Goal: Task Accomplishment & Management: Complete application form

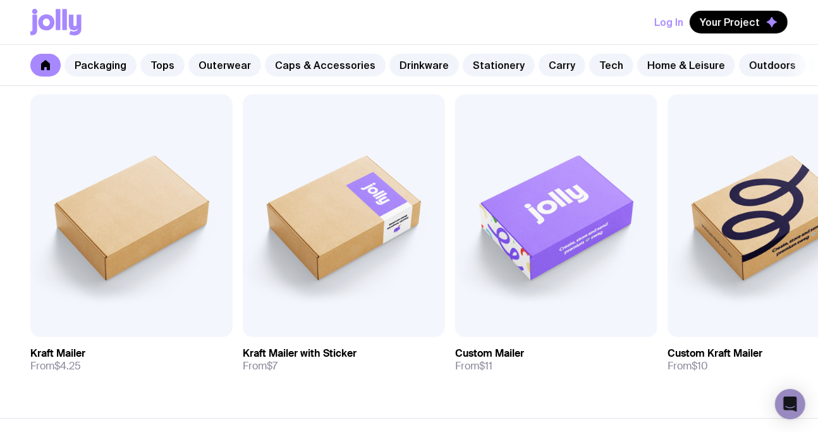
scroll to position [0, 52]
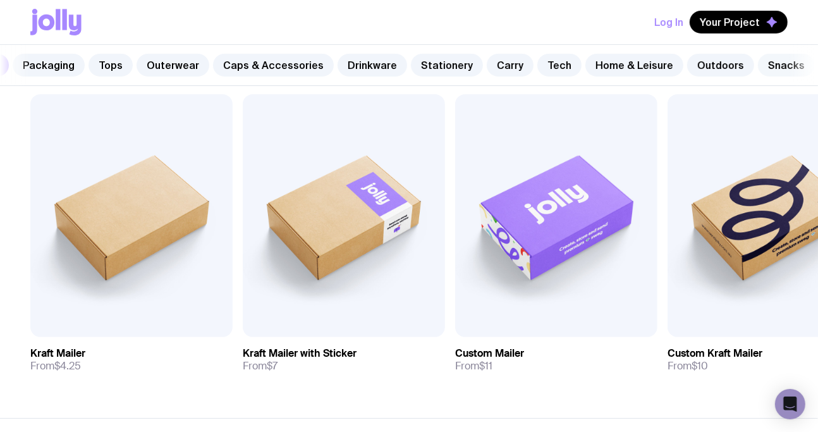
click at [771, 60] on link "Snacks" at bounding box center [786, 65] width 57 height 23
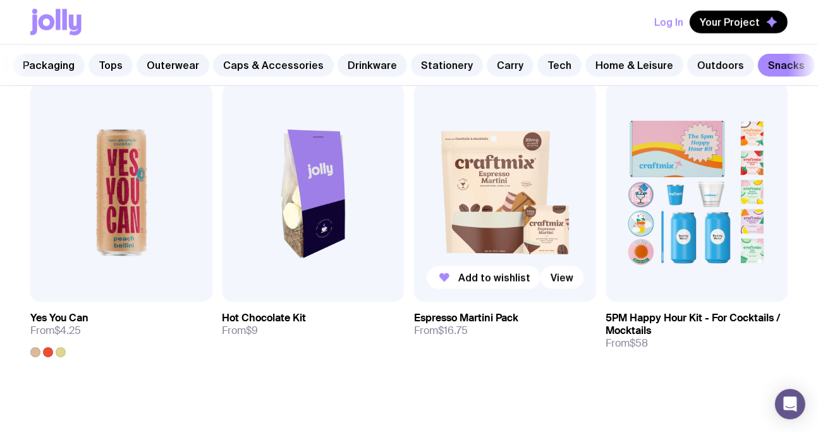
scroll to position [885, 0]
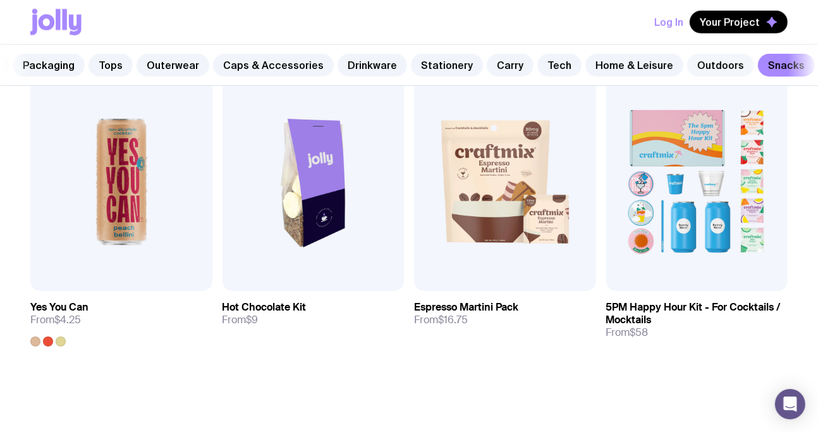
click at [707, 68] on link "Outdoors" at bounding box center [720, 65] width 67 height 23
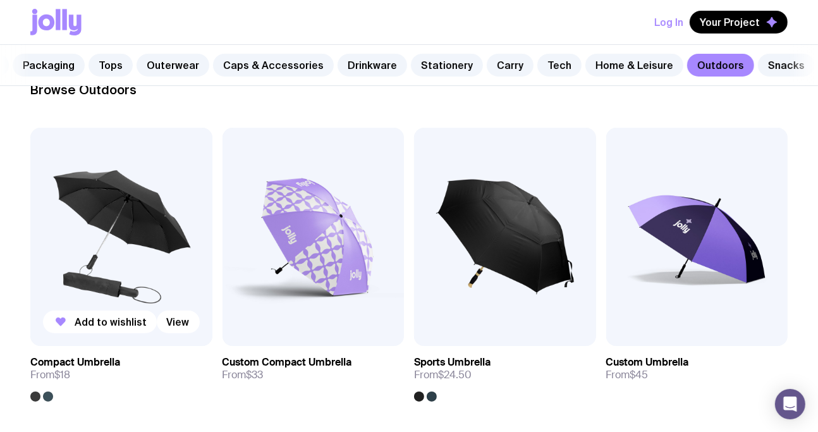
scroll to position [190, 0]
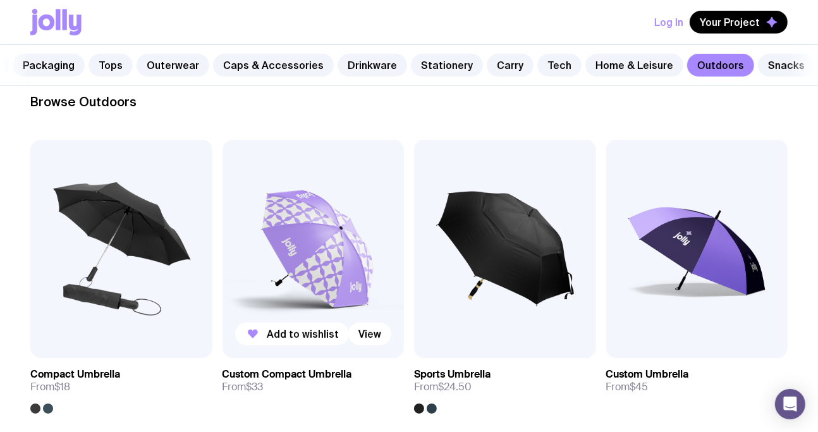
drag, startPoint x: 139, startPoint y: 248, endPoint x: 370, endPoint y: 264, distance: 231.3
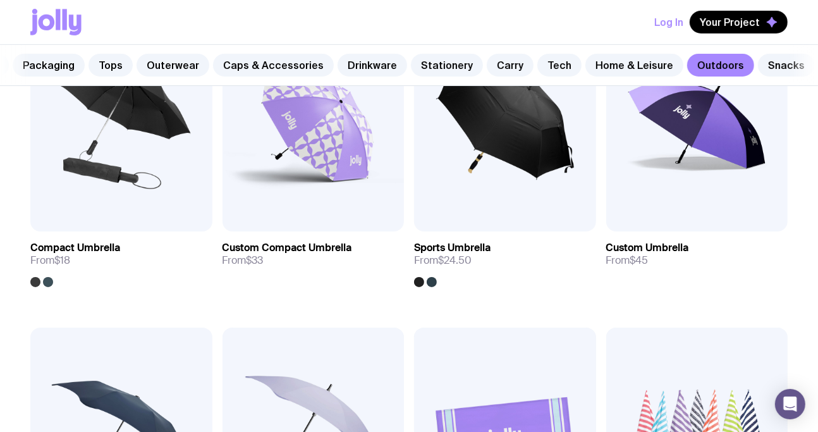
scroll to position [569, 0]
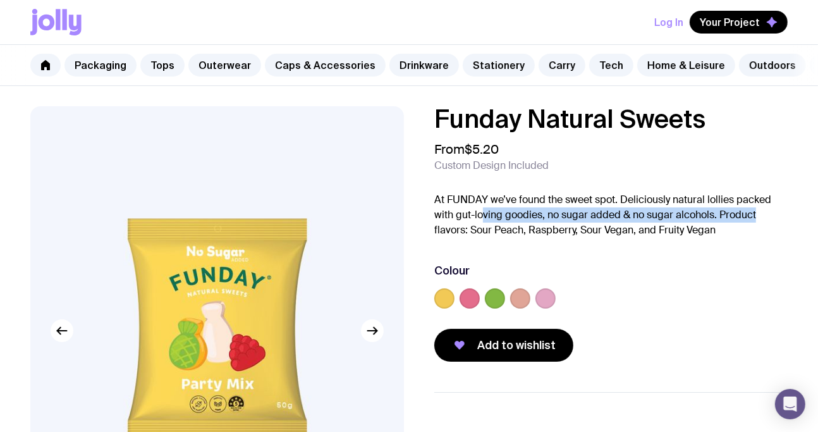
drag, startPoint x: 481, startPoint y: 219, endPoint x: 666, endPoint y: 195, distance: 186.8
click at [818, 228] on html "Log In Your Project Packaging Tops Outerwear Caps & Accessories Drinkware Stati…" at bounding box center [409, 216] width 818 height 432
click at [520, 227] on p "At FUNDAY we’ve found the sweet spot. Deliciously natural lollies packed with g…" at bounding box center [610, 215] width 353 height 46
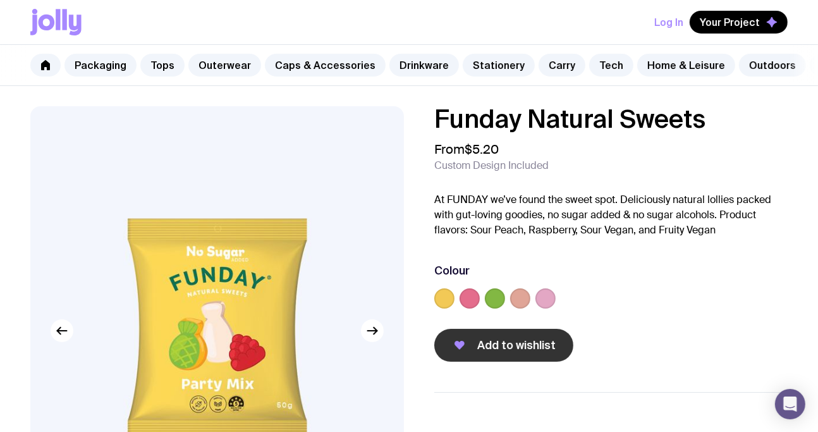
click at [508, 352] on span "Add to wishlist" at bounding box center [516, 345] width 78 height 15
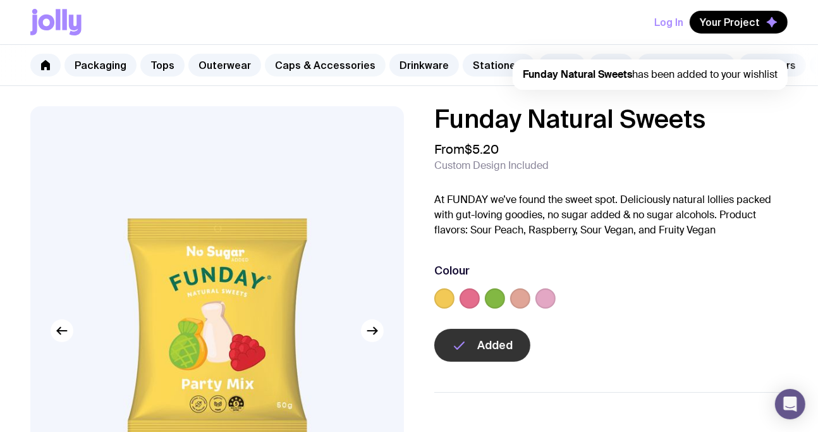
click at [326, 60] on link "Caps & Accessories" at bounding box center [325, 65] width 121 height 23
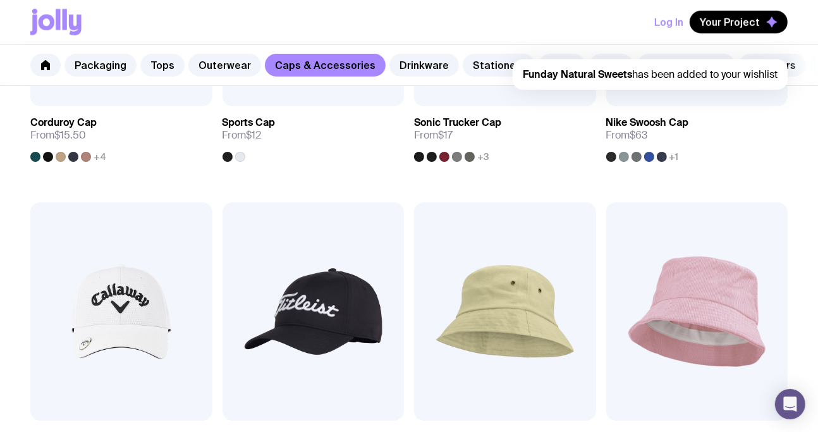
scroll to position [759, 0]
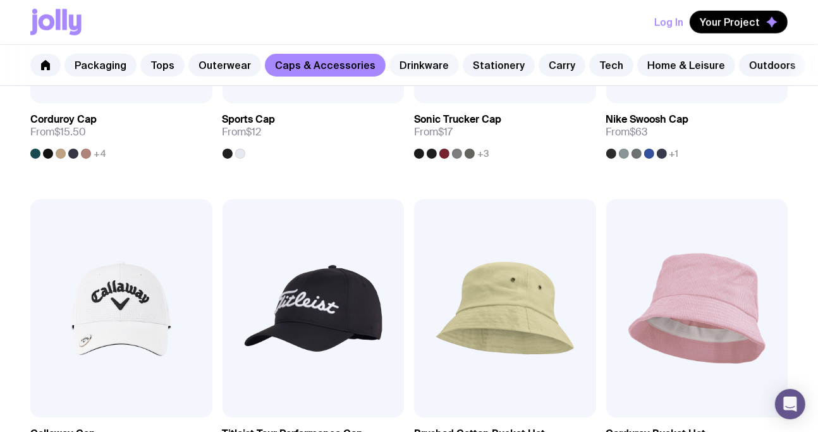
click at [410, 64] on link "Drinkware" at bounding box center [424, 65] width 70 height 23
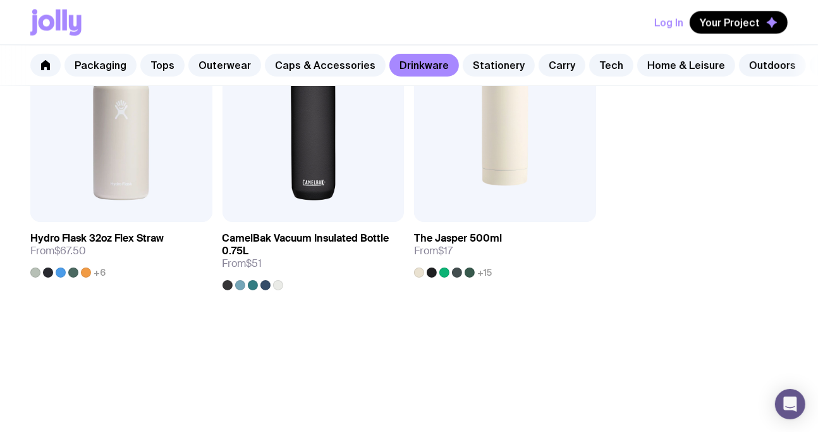
scroll to position [1581, 0]
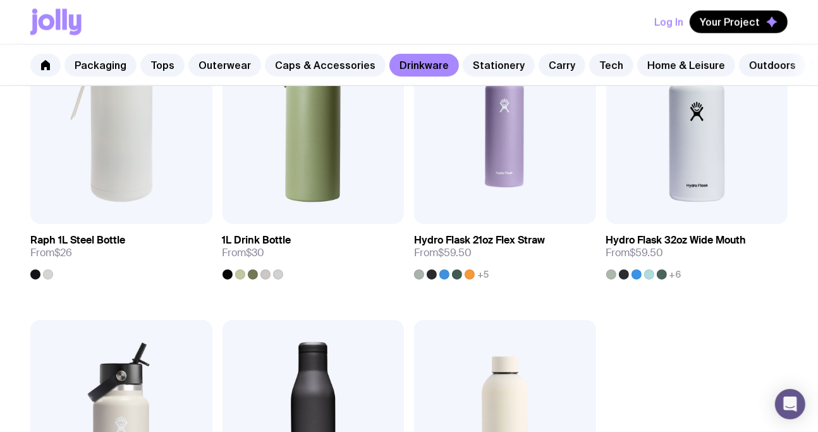
click at [482, 78] on div "Packaging Tops Outerwear Caps & Accessories Drinkware Stationery Carry Tech Hom…" at bounding box center [409, 65] width 818 height 41
click at [481, 58] on link "Stationery" at bounding box center [499, 65] width 72 height 23
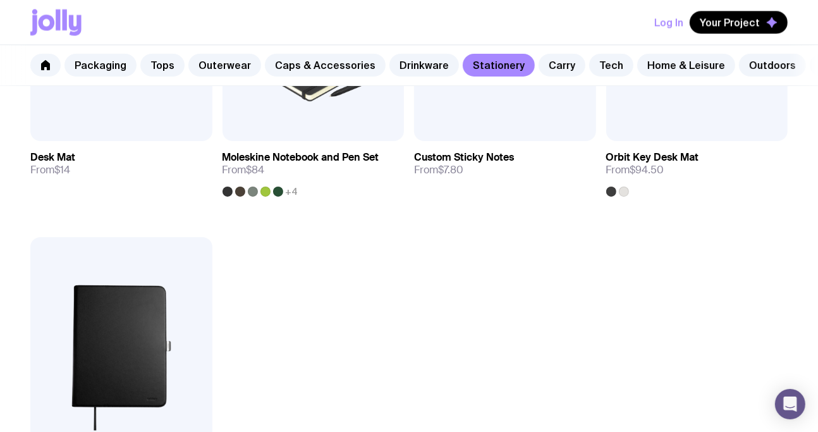
scroll to position [1581, 0]
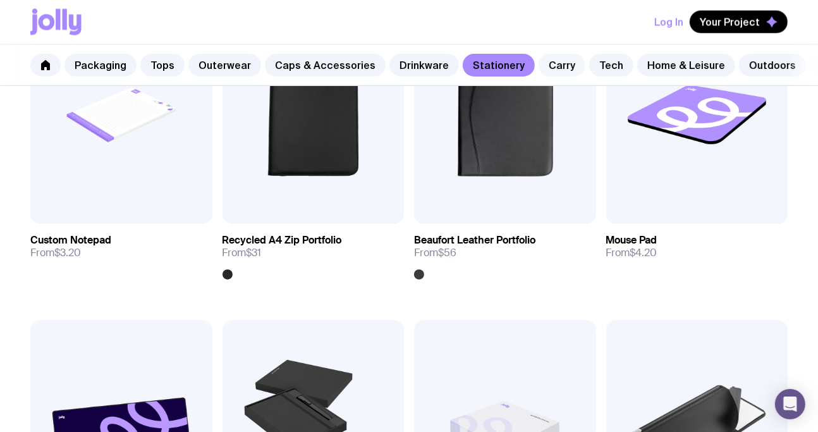
click at [539, 64] on link "Carry" at bounding box center [562, 65] width 47 height 23
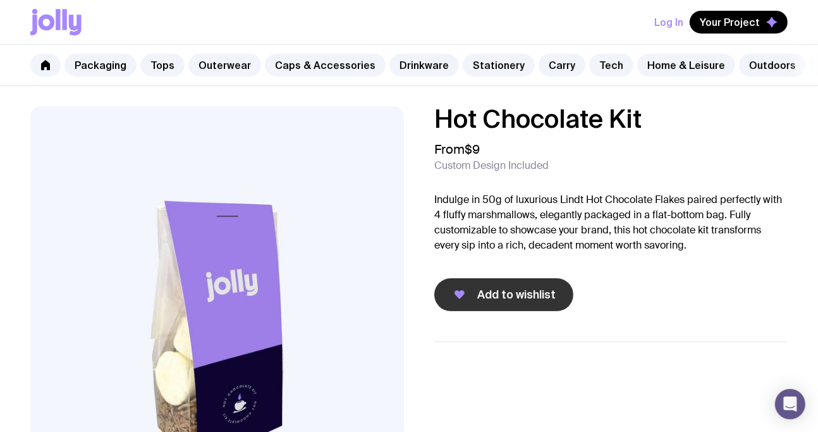
click at [486, 302] on span "Add to wishlist" at bounding box center [516, 294] width 78 height 15
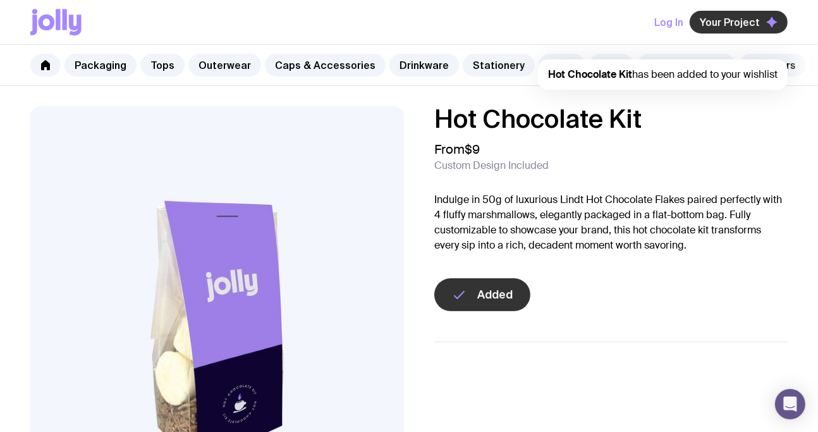
click at [742, 20] on span "Your Project" at bounding box center [730, 22] width 60 height 13
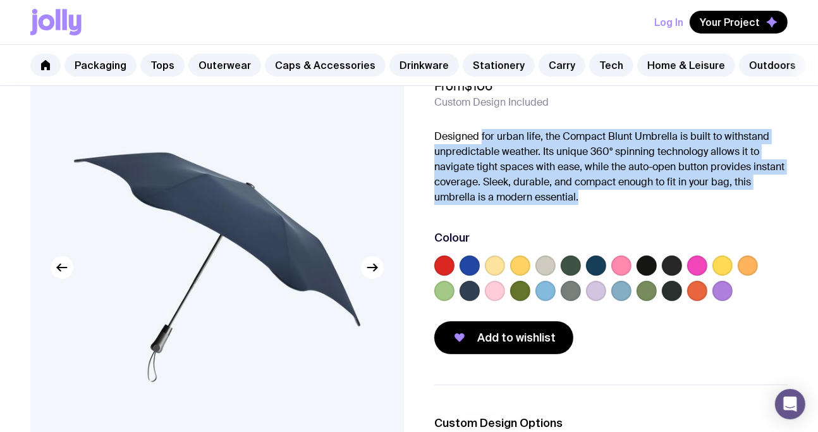
drag, startPoint x: 482, startPoint y: 137, endPoint x: 640, endPoint y: 205, distance: 172.4
click at [640, 205] on div "Compact Blunt Umbrella From $106 Custom Design Included Designed for urban life…" at bounding box center [610, 198] width 353 height 311
click at [378, 274] on icon "button" at bounding box center [372, 267] width 15 height 15
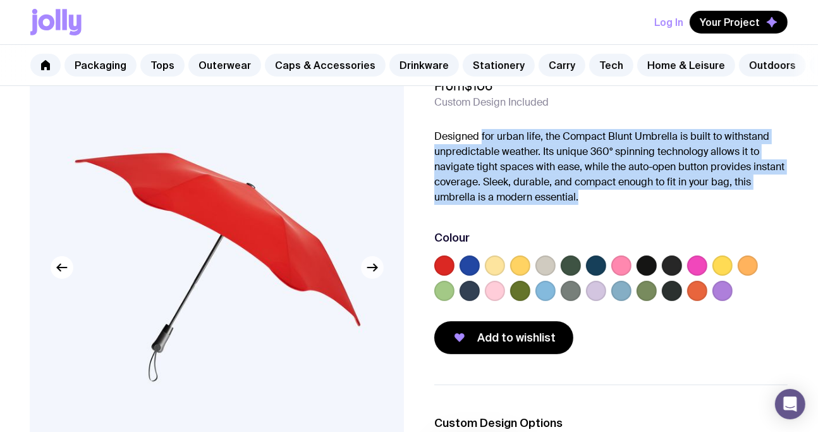
click at [375, 275] on icon "button" at bounding box center [372, 267] width 15 height 15
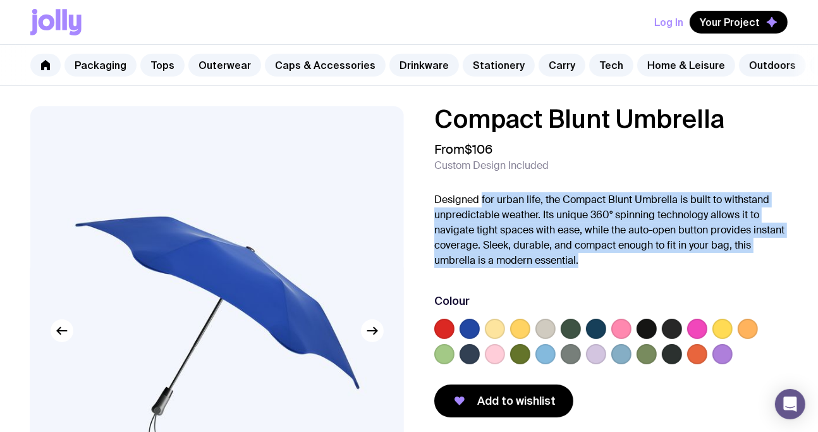
click at [661, 25] on button "Log In" at bounding box center [668, 22] width 29 height 23
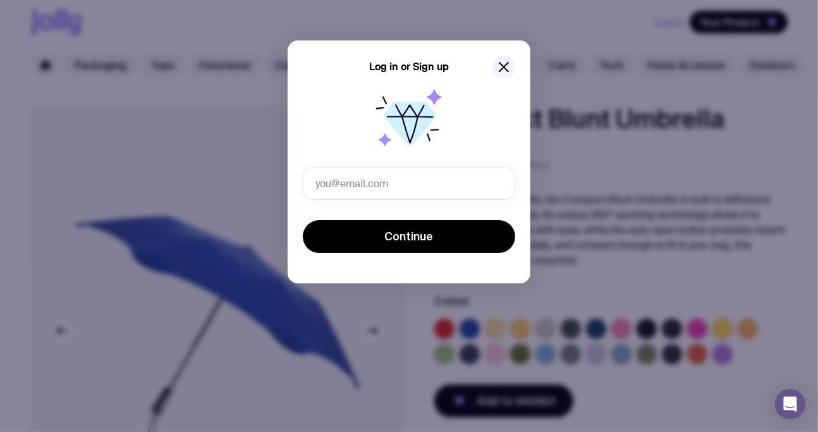
drag, startPoint x: 369, startPoint y: 182, endPoint x: 365, endPoint y: 162, distance: 20.0
click at [369, 180] on input "text" at bounding box center [409, 183] width 212 height 33
type input "william@tsaevents.com.au"
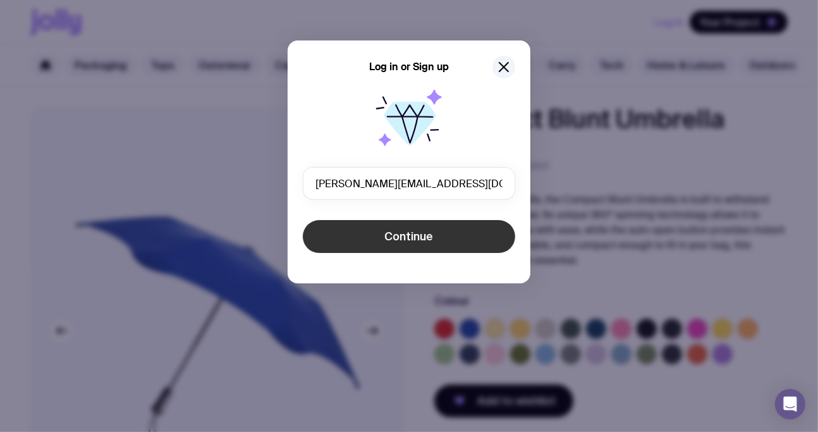
click at [405, 238] on span "Continue" at bounding box center [409, 236] width 49 height 15
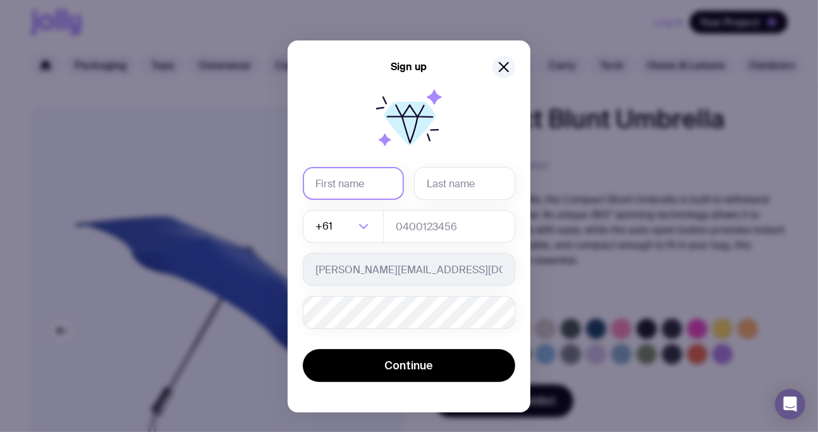
click at [362, 180] on input "text" at bounding box center [353, 183] width 101 height 33
type input "William"
type input "Gunner"
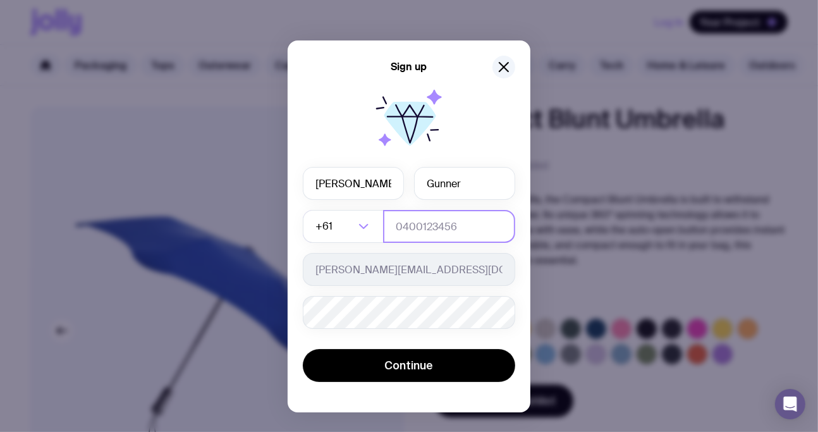
type input "0437709305"
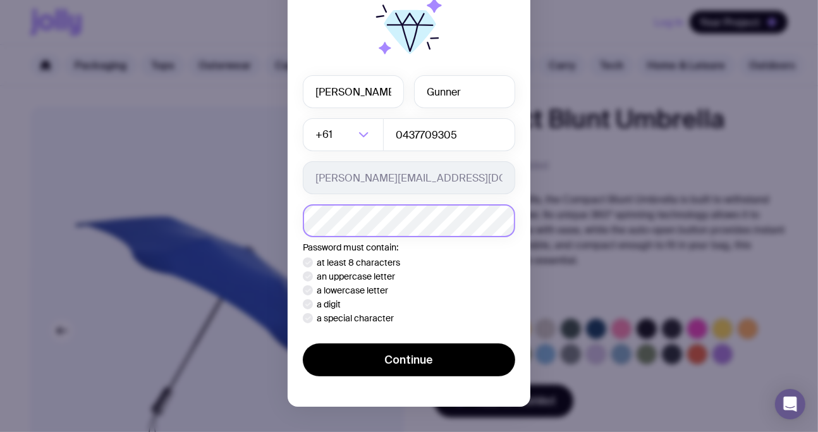
scroll to position [106, 0]
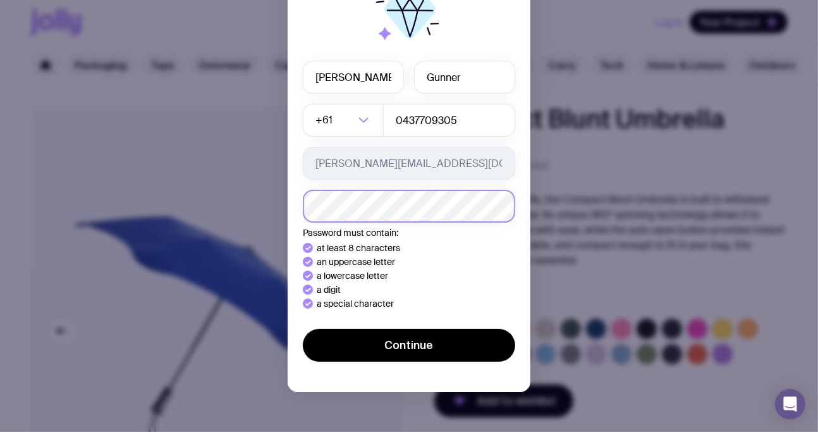
click at [303, 329] on button "Continue" at bounding box center [409, 345] width 212 height 33
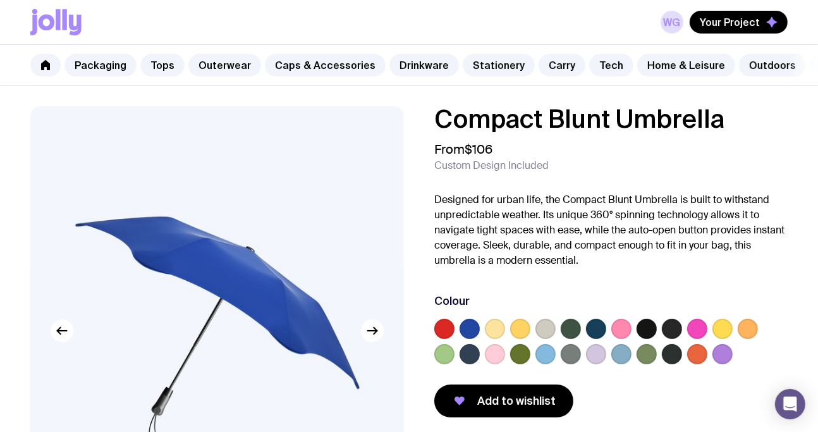
scroll to position [126, 0]
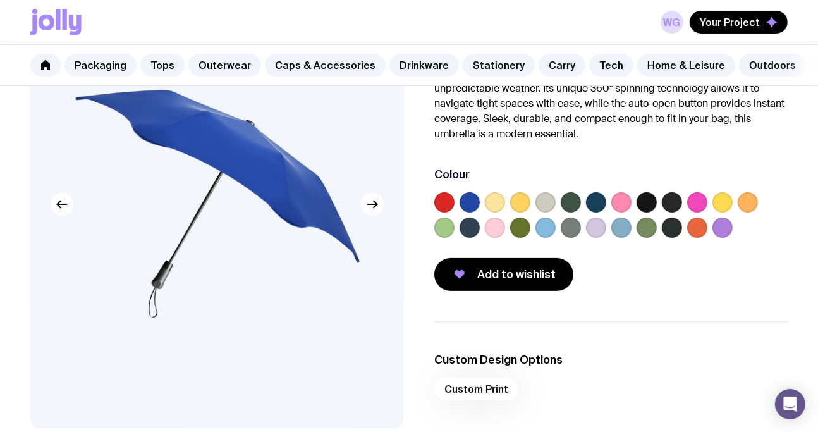
click at [644, 210] on label at bounding box center [647, 202] width 20 height 20
click at [0, 0] on input "radio" at bounding box center [0, 0] width 0 height 0
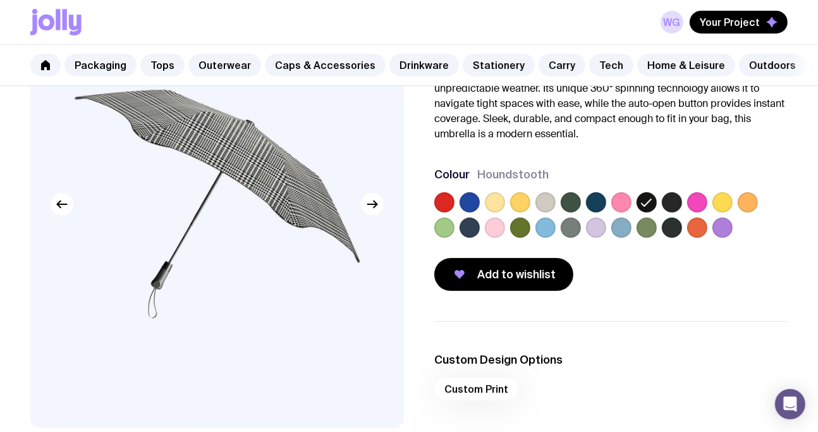
click at [647, 210] on icon at bounding box center [646, 202] width 15 height 15
click at [0, 0] on input "radio" at bounding box center [0, 0] width 0 height 0
click at [665, 211] on label at bounding box center [672, 202] width 20 height 20
click at [0, 0] on input "radio" at bounding box center [0, 0] width 0 height 0
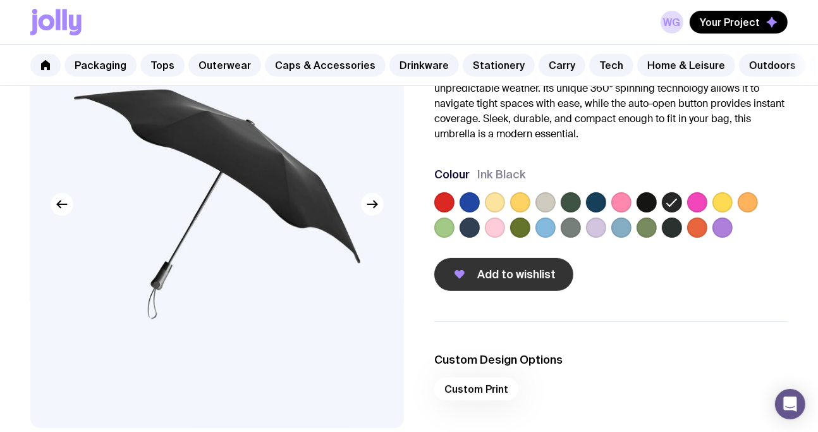
click at [532, 282] on span "Add to wishlist" at bounding box center [516, 274] width 78 height 15
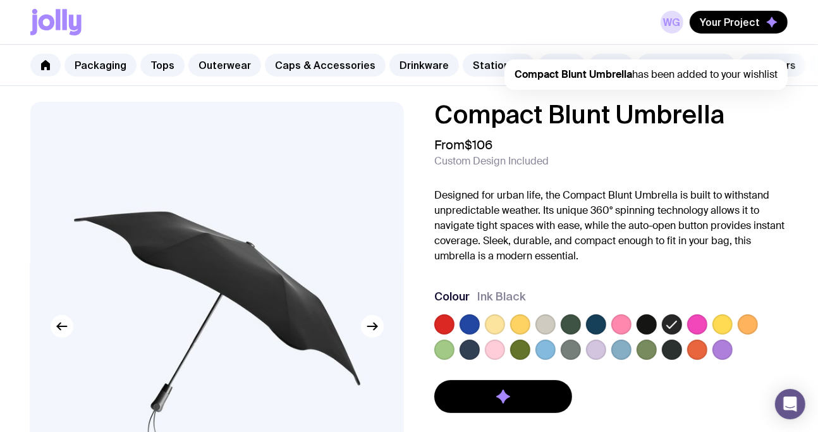
scroll to position [0, 0]
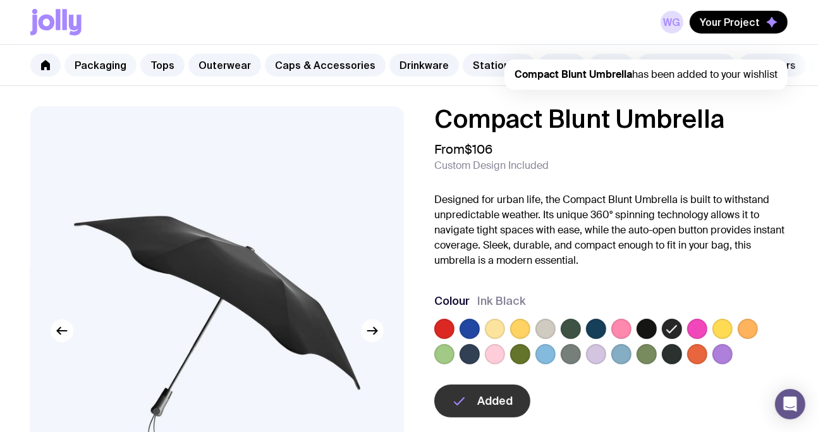
click at [125, 60] on link "Packaging" at bounding box center [100, 65] width 72 height 23
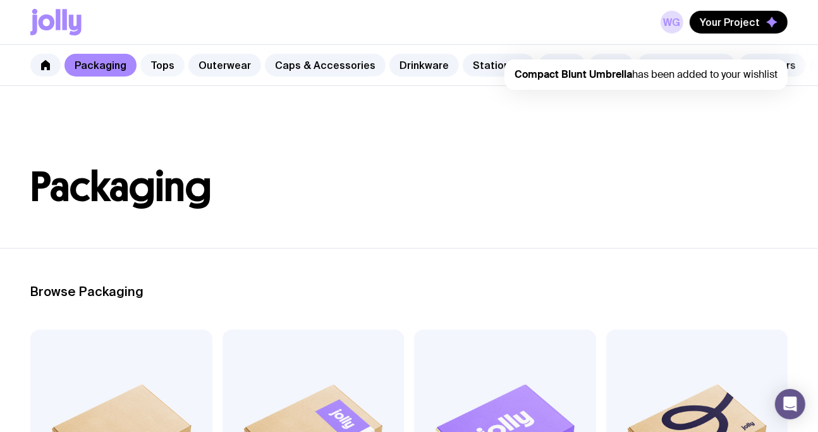
click at [168, 69] on link "Tops" at bounding box center [162, 65] width 44 height 23
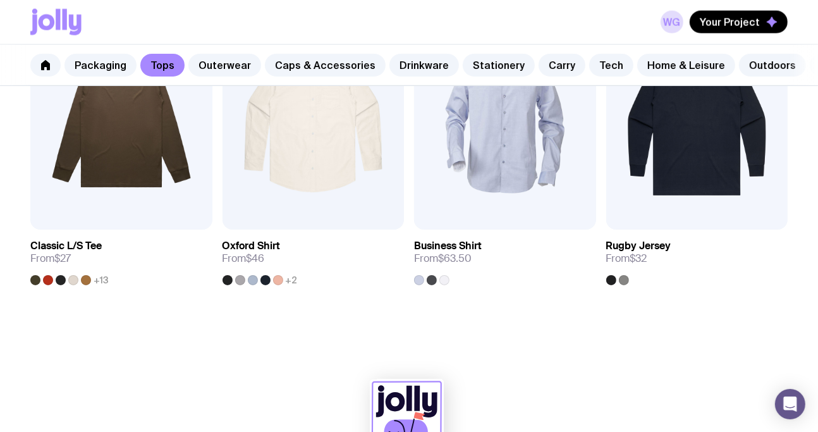
scroll to position [1148, 0]
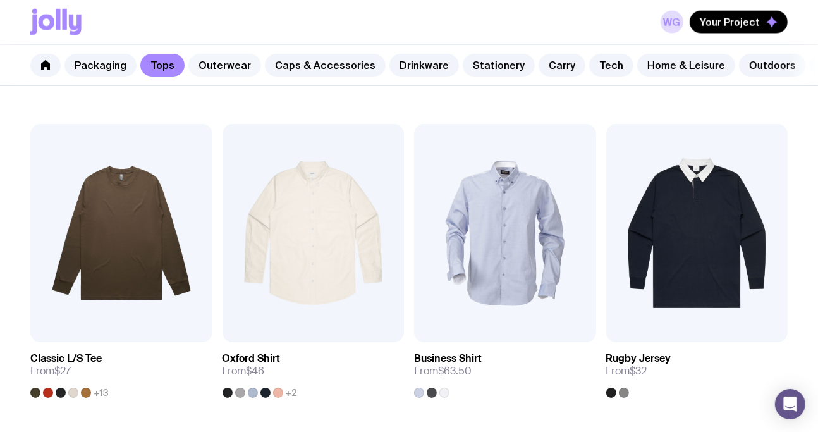
drag, startPoint x: 215, startPoint y: 44, endPoint x: 211, endPoint y: 64, distance: 20.0
click at [215, 45] on div "Packaging Tops Outerwear Caps & Accessories Drinkware Stationery Carry Tech Hom…" at bounding box center [409, 65] width 818 height 41
click at [218, 73] on link "Outerwear" at bounding box center [224, 65] width 73 height 23
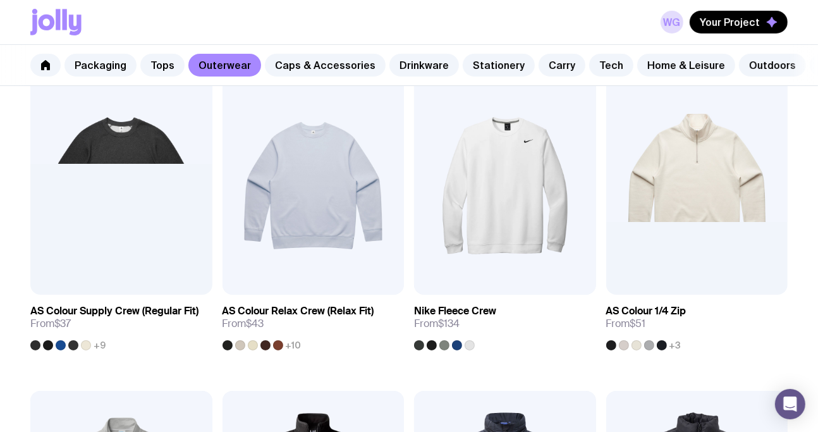
scroll to position [569, 0]
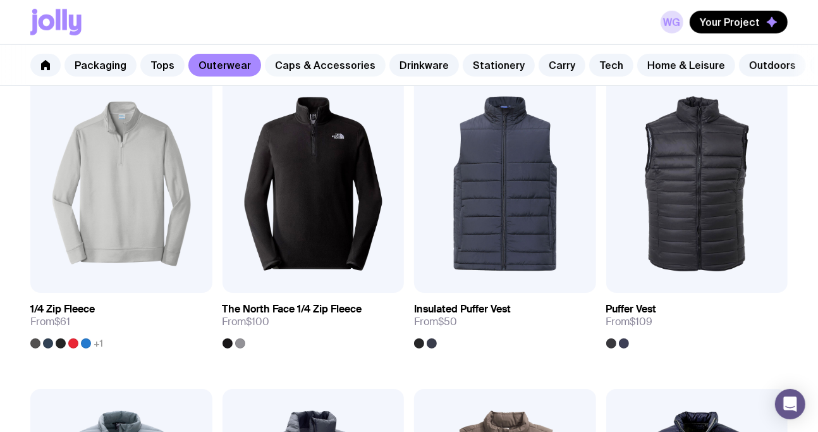
click at [297, 61] on link "Caps & Accessories" at bounding box center [325, 65] width 121 height 23
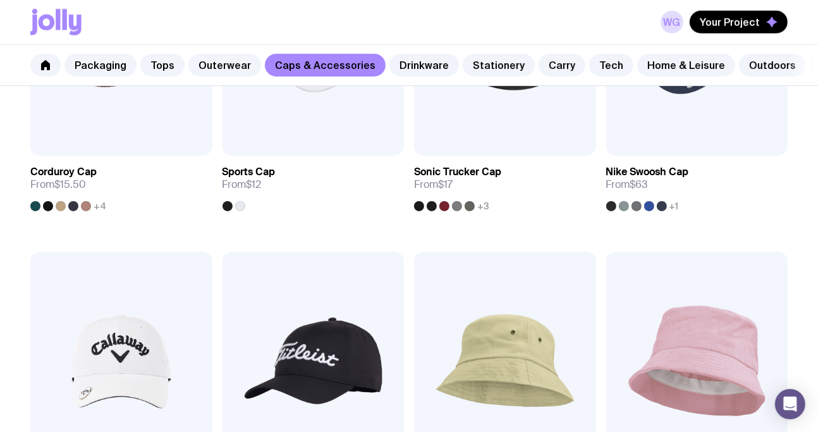
scroll to position [822, 0]
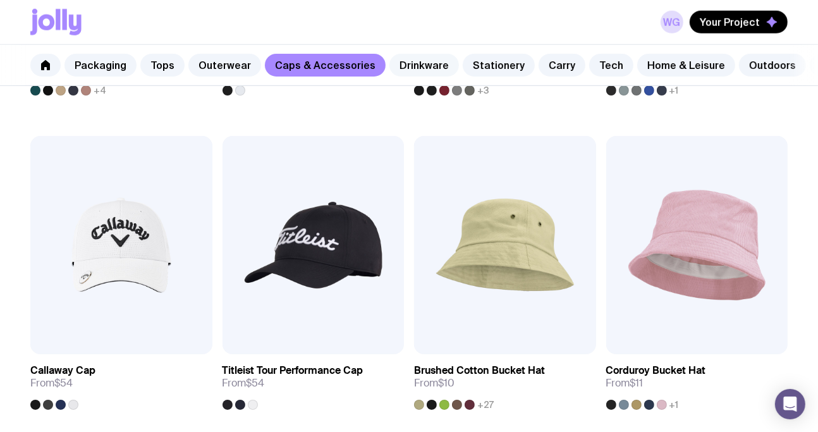
click at [421, 73] on link "Drinkware" at bounding box center [424, 65] width 70 height 23
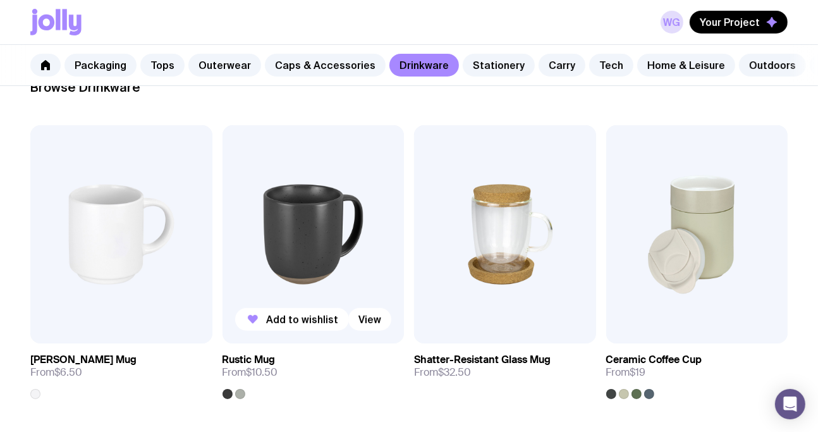
scroll to position [253, 0]
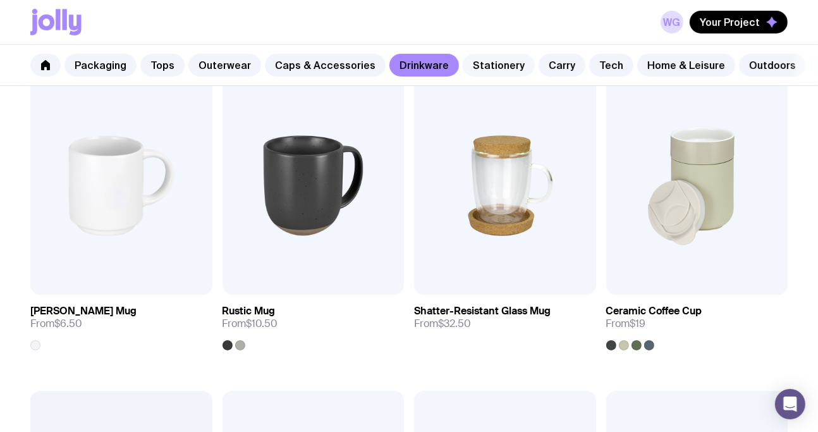
click at [484, 59] on link "Stationery" at bounding box center [499, 65] width 72 height 23
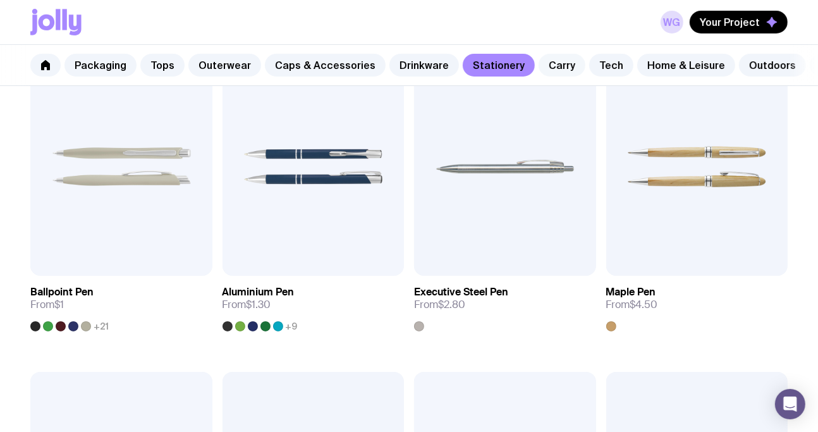
scroll to position [379, 0]
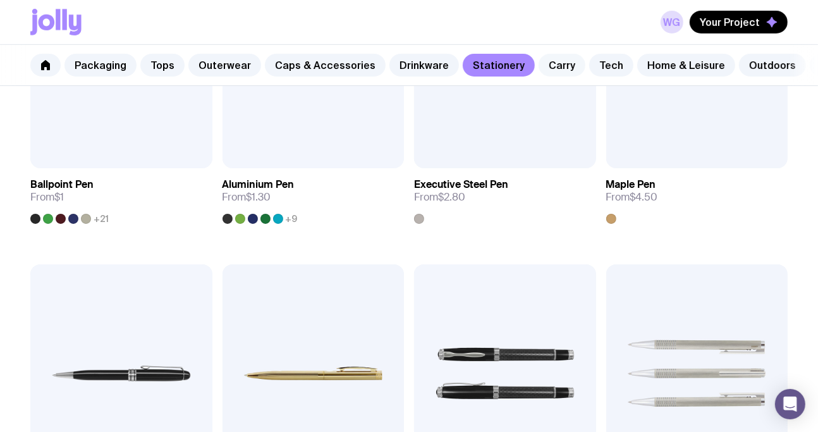
click at [541, 66] on link "Carry" at bounding box center [562, 65] width 47 height 23
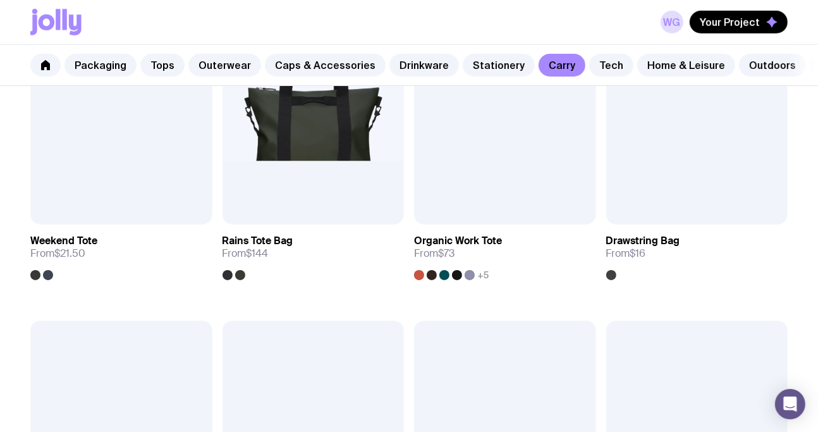
scroll to position [632, 0]
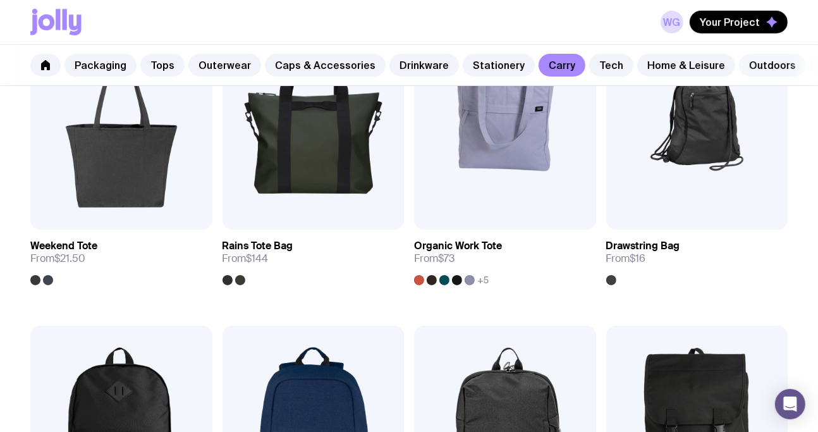
click at [745, 65] on link "Outdoors" at bounding box center [772, 65] width 67 height 23
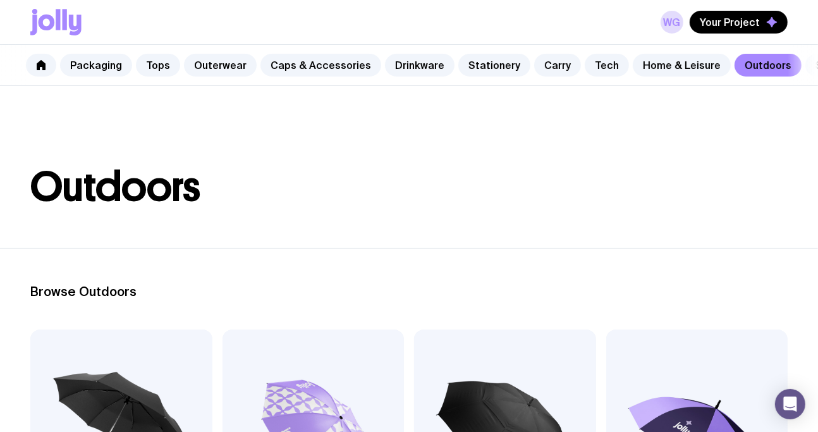
scroll to position [0, 52]
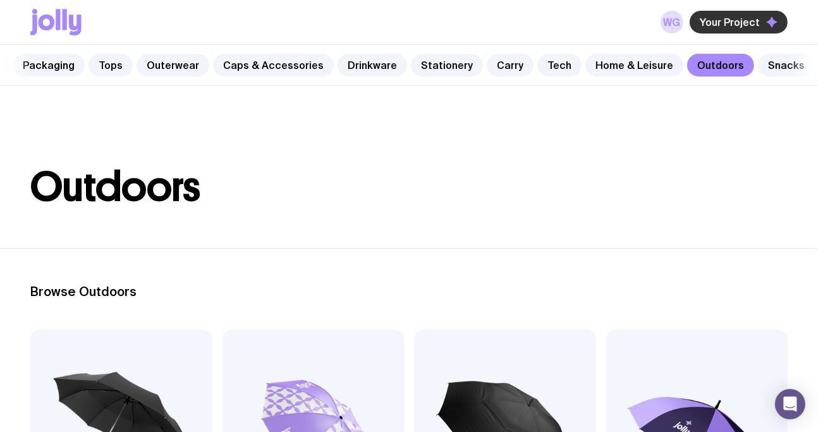
drag, startPoint x: 724, startPoint y: 21, endPoint x: 721, endPoint y: 29, distance: 8.2
click at [725, 21] on span "Your Project" at bounding box center [730, 22] width 60 height 13
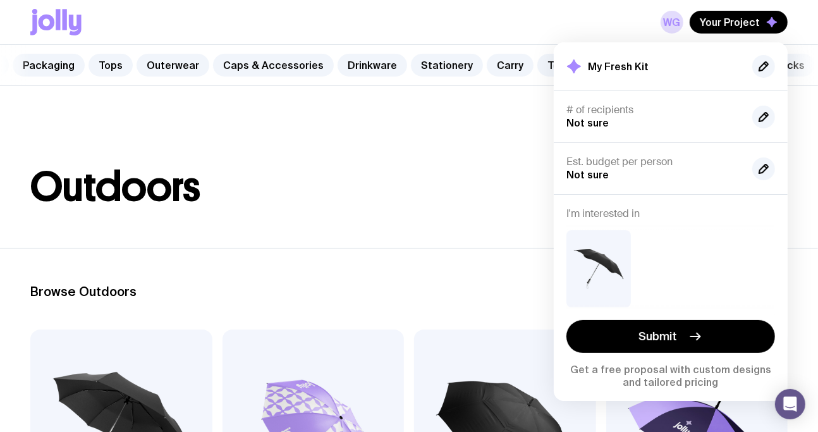
click at [599, 117] on span "Not sure" at bounding box center [588, 122] width 42 height 11
click at [766, 117] on icon "button" at bounding box center [763, 117] width 9 height 9
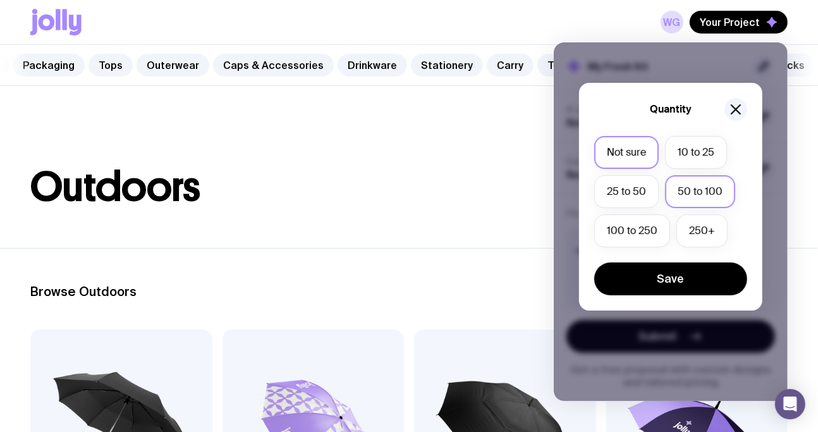
click at [696, 197] on label "50 to 100" at bounding box center [700, 191] width 70 height 33
click at [0, 0] on input "50 to 100" at bounding box center [0, 0] width 0 height 0
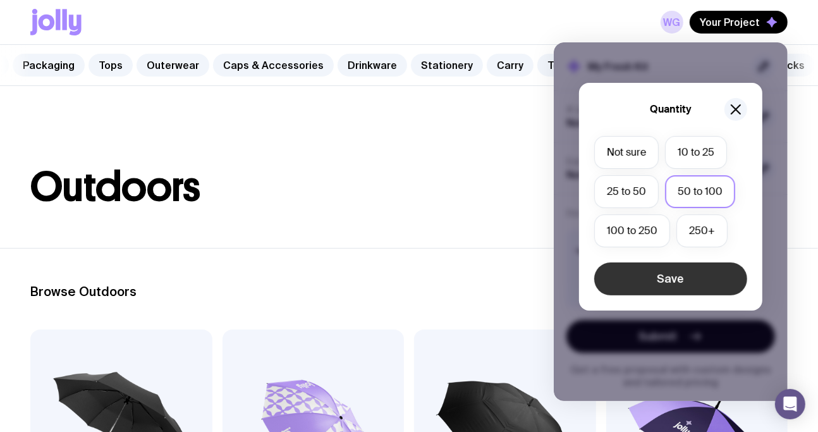
click at [704, 283] on button "Save" at bounding box center [670, 278] width 153 height 33
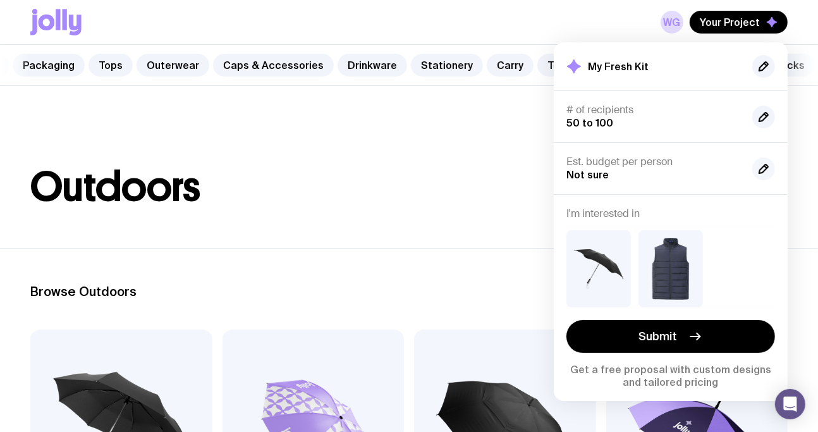
click at [763, 171] on icon "button" at bounding box center [763, 168] width 9 height 9
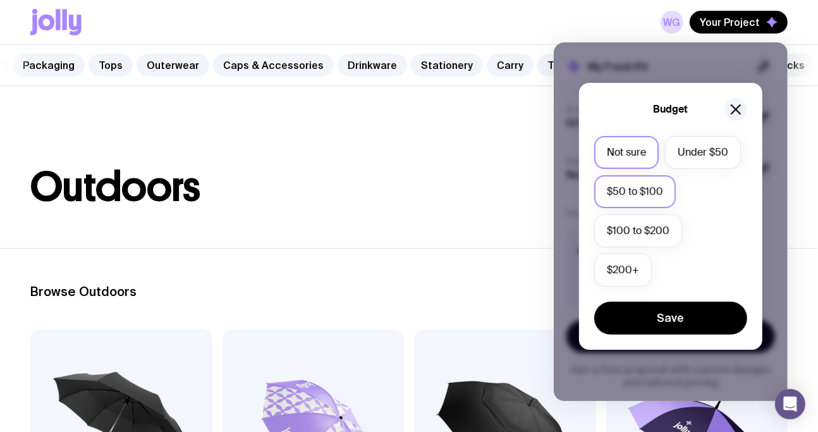
click at [668, 188] on label "$50 to $100" at bounding box center [635, 191] width 82 height 33
click at [0, 0] on input "$50 to $100" at bounding box center [0, 0] width 0 height 0
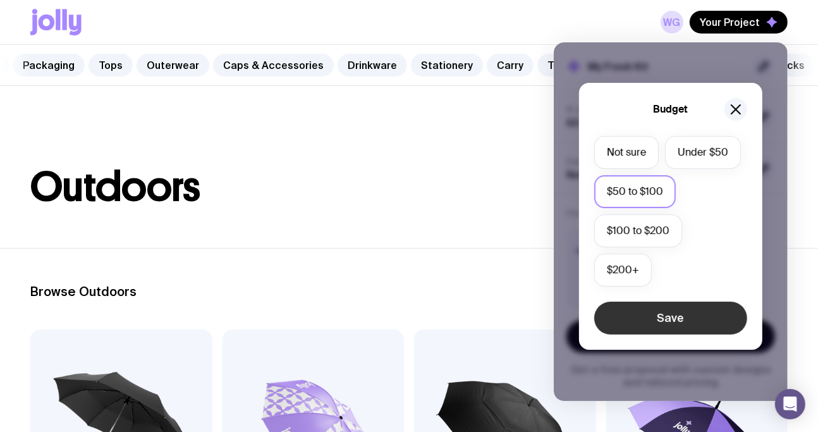
click at [694, 317] on button "Save" at bounding box center [670, 318] width 153 height 33
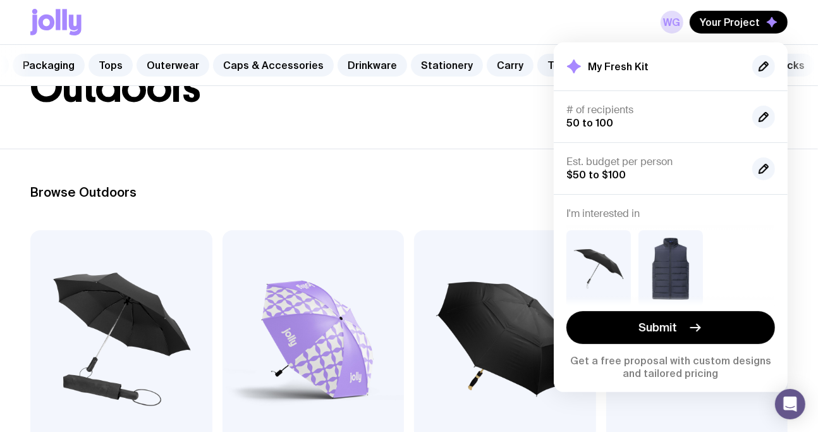
scroll to position [190, 0]
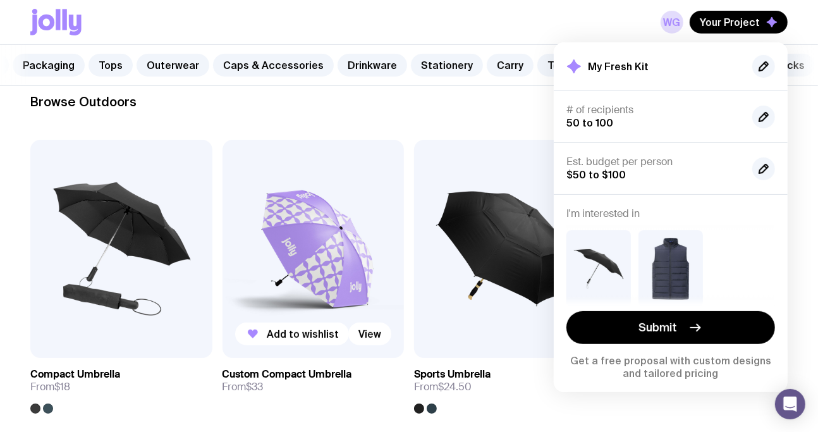
drag, startPoint x: 688, startPoint y: 335, endPoint x: 253, endPoint y: 197, distance: 456.3
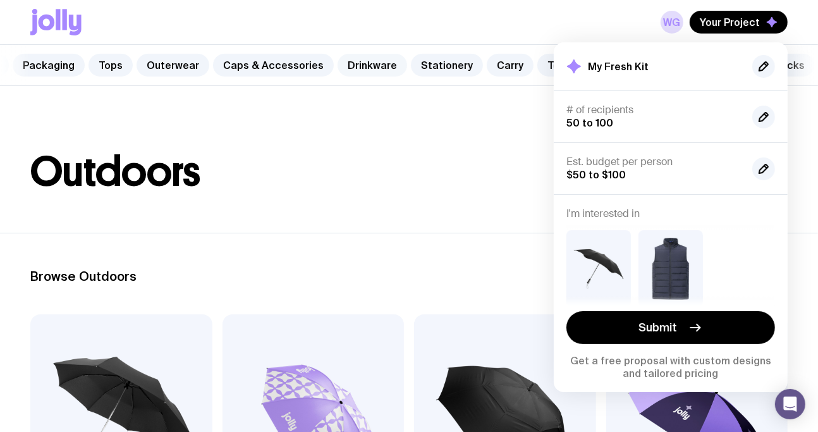
scroll to position [0, 0]
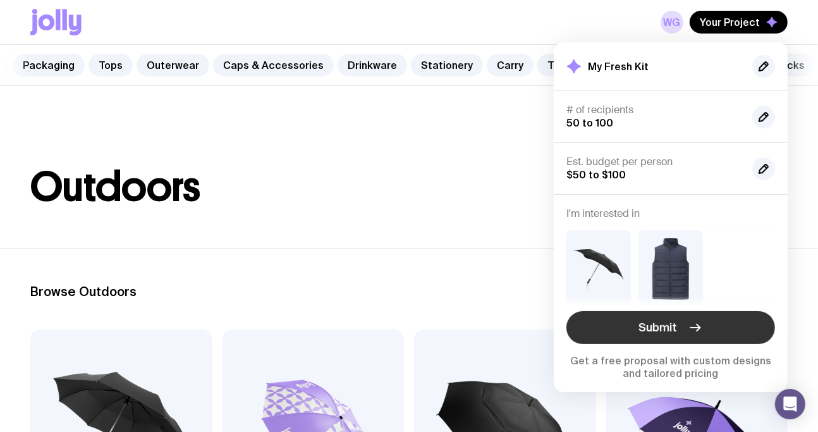
click at [707, 322] on button "Submit" at bounding box center [671, 327] width 209 height 33
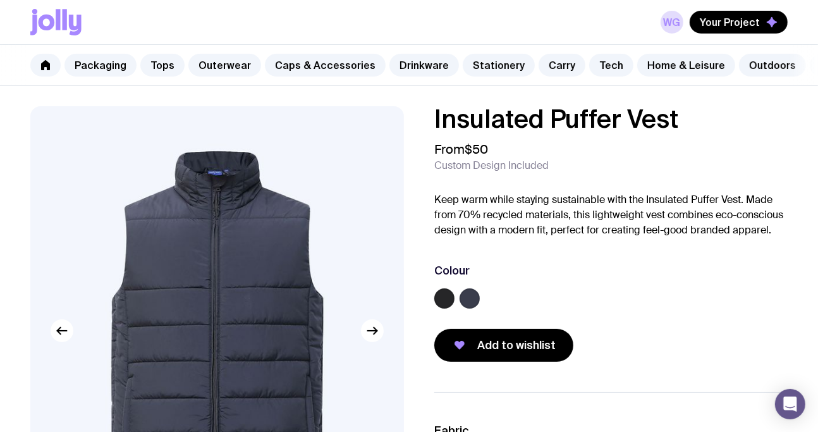
click at [467, 309] on label at bounding box center [470, 298] width 20 height 20
click at [0, 0] on input "radio" at bounding box center [0, 0] width 0 height 0
click at [440, 309] on label at bounding box center [444, 298] width 20 height 20
click at [0, 0] on input "radio" at bounding box center [0, 0] width 0 height 0
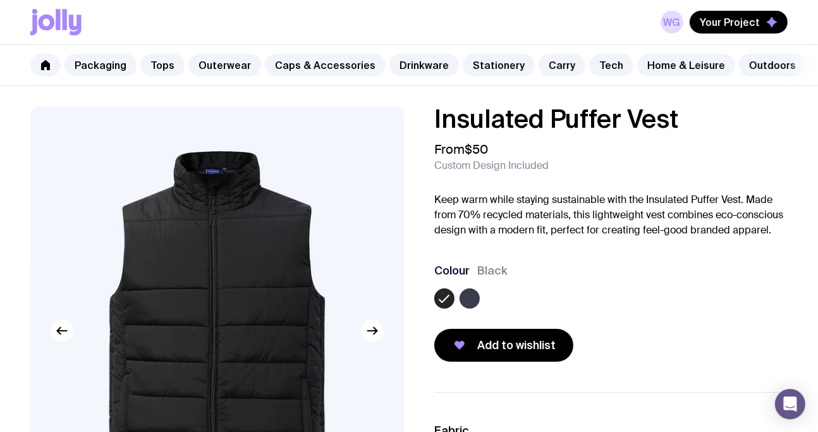
click at [475, 305] on label at bounding box center [470, 298] width 20 height 20
click at [0, 0] on input "radio" at bounding box center [0, 0] width 0 height 0
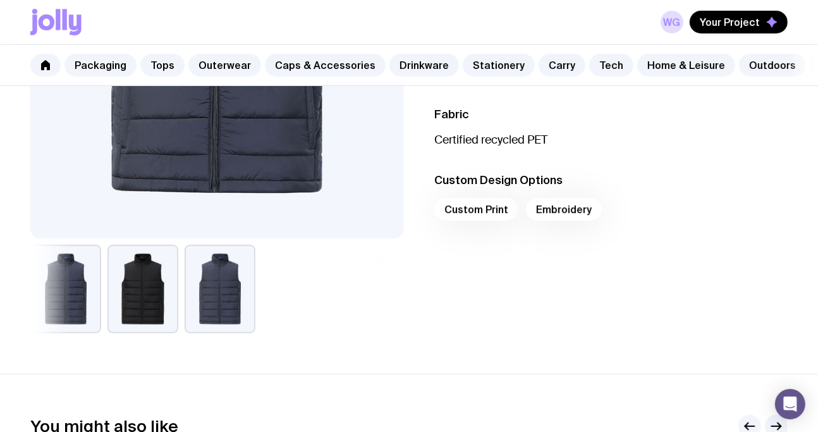
scroll to position [126, 0]
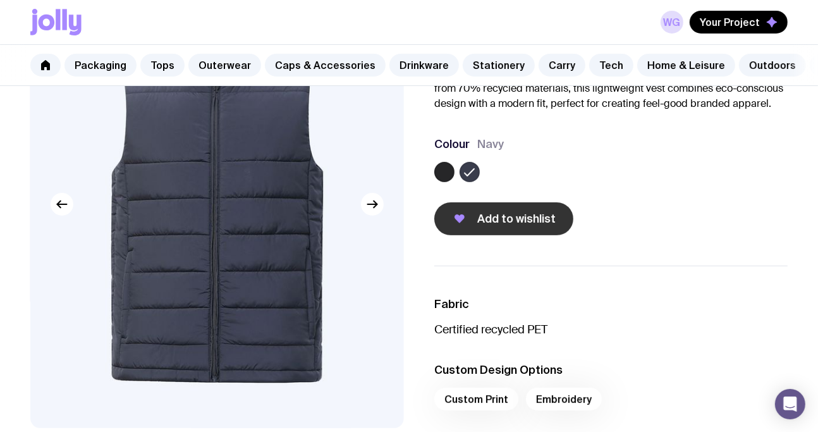
click at [522, 235] on button "Add to wishlist" at bounding box center [503, 218] width 139 height 33
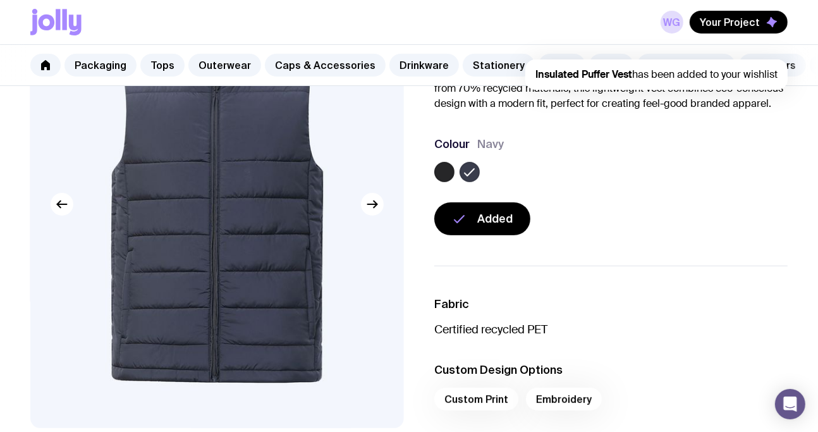
scroll to position [0, 0]
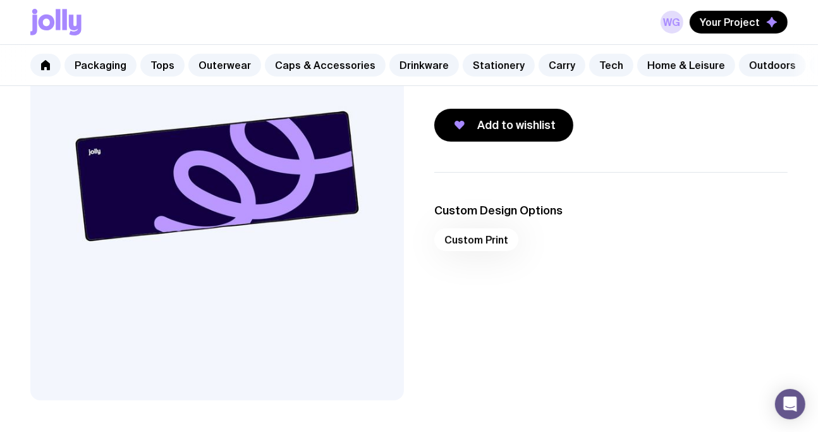
scroll to position [190, 0]
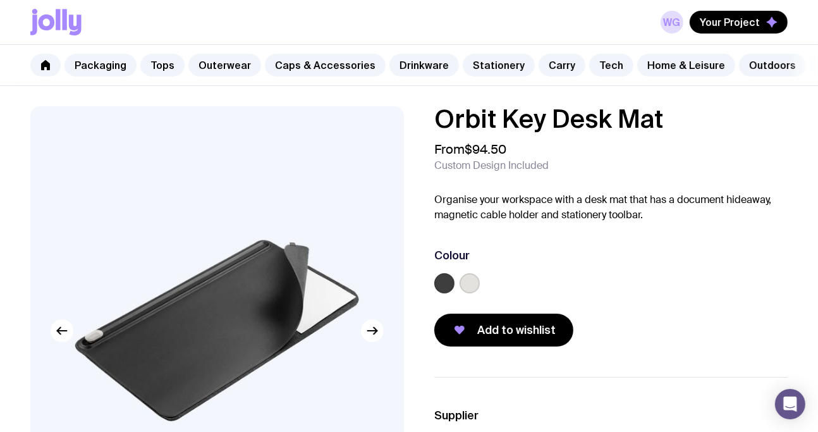
click at [357, 349] on img at bounding box center [217, 330] width 374 height 448
click at [372, 338] on icon "button" at bounding box center [372, 330] width 15 height 15
click at [369, 338] on icon "button" at bounding box center [372, 330] width 15 height 15
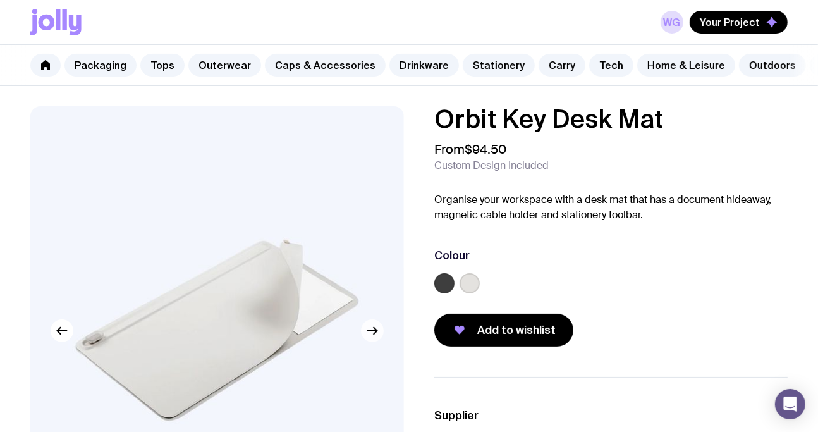
click at [369, 338] on icon "button" at bounding box center [372, 330] width 15 height 15
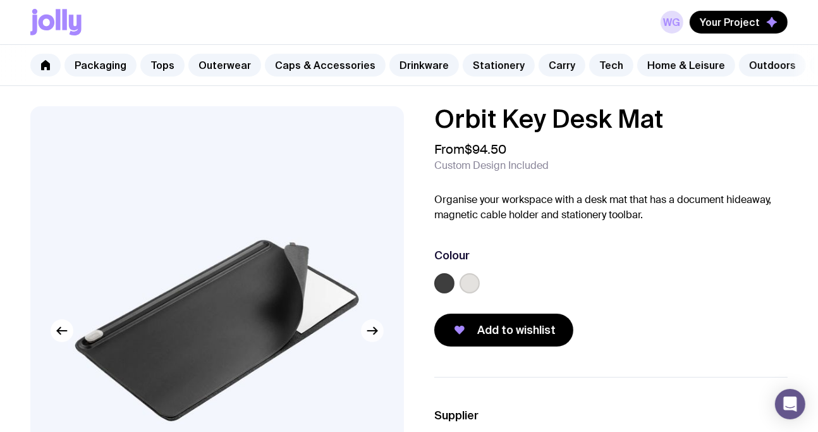
click at [369, 338] on icon "button" at bounding box center [372, 330] width 15 height 15
